Goal: Obtain resource: Obtain resource

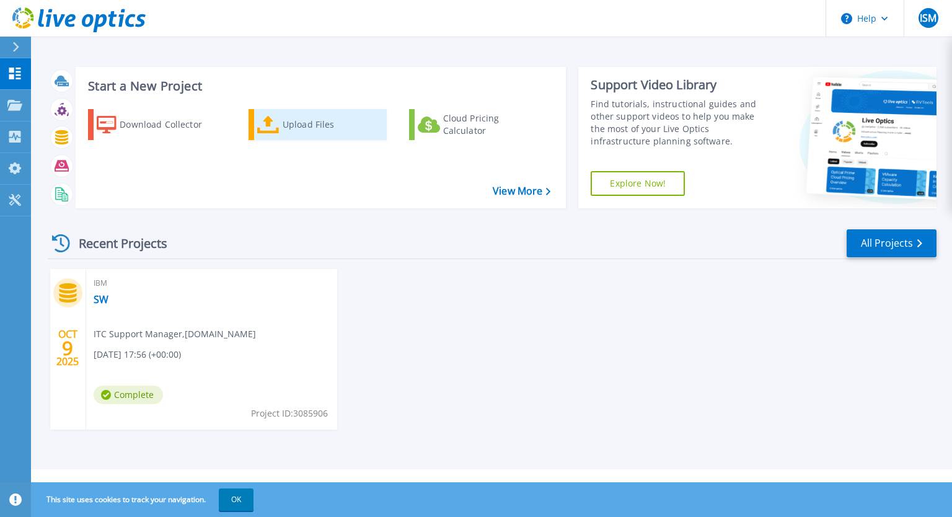
click at [292, 126] on div "Upload Files" at bounding box center [332, 124] width 99 height 25
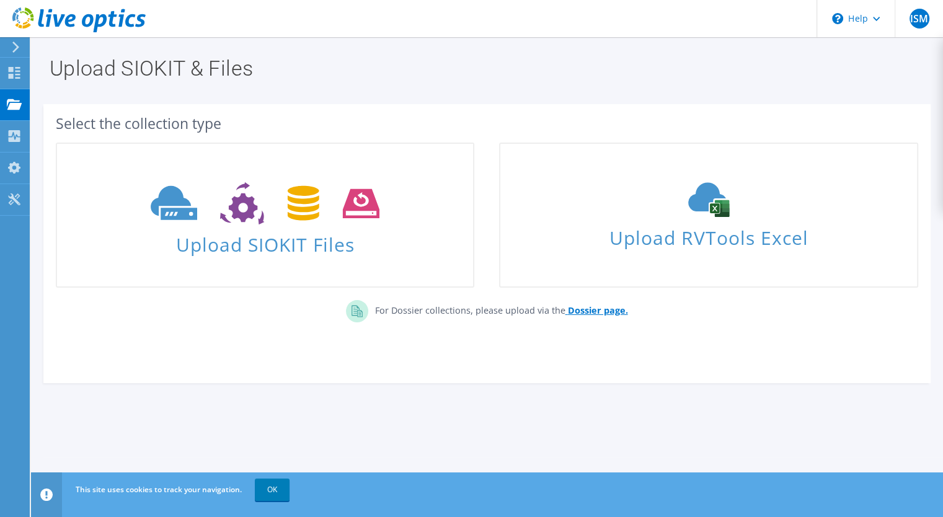
click at [600, 312] on b "Dossier page." at bounding box center [597, 310] width 60 height 12
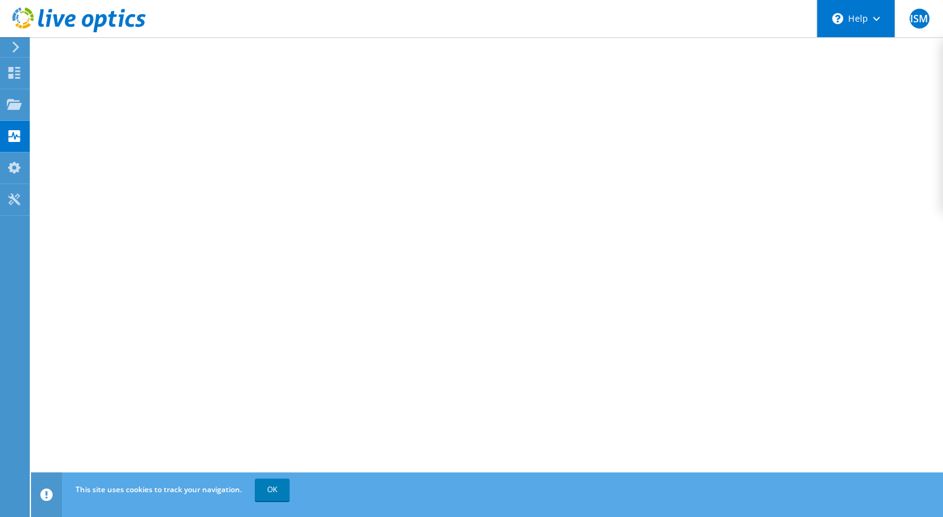
click at [882, 14] on div "\n Help" at bounding box center [855, 18] width 78 height 37
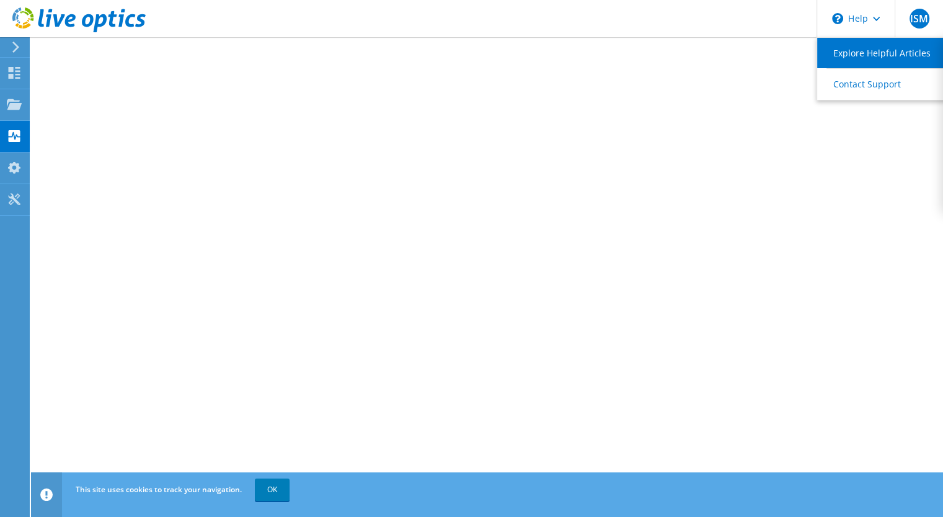
click at [861, 60] on link "Explore Helpful Articles" at bounding box center [886, 53] width 138 height 30
